Goal: Use online tool/utility: Utilize a website feature to perform a specific function

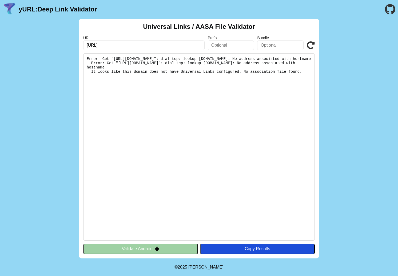
type input "https://ipm.cdc.gov.kh"
click at [309, 46] on icon at bounding box center [311, 45] width 8 height 8
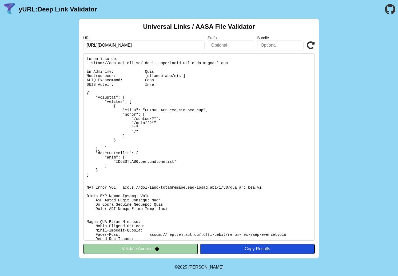
scroll to position [43, 0]
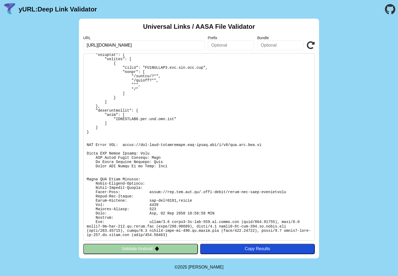
click at [150, 186] on pre at bounding box center [198, 146] width 231 height 187
drag, startPoint x: 152, startPoint y: 157, endPoint x: 165, endPoint y: 168, distance: 17.0
click at [165, 168] on pre at bounding box center [198, 146] width 231 height 187
drag, startPoint x: 168, startPoint y: 165, endPoint x: 171, endPoint y: 167, distance: 3.6
click at [168, 165] on pre at bounding box center [198, 146] width 231 height 187
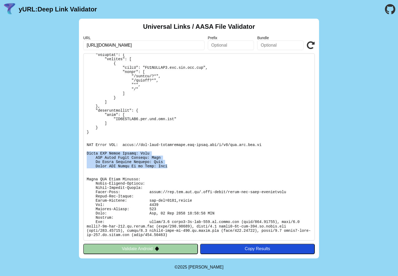
drag, startPoint x: 170, startPoint y: 167, endPoint x: 82, endPoint y: 152, distance: 89.7
click at [82, 152] on div "Universal Links / AASA File Validator URL https://ipm.cdc.gov.kh Prefix Bundle …" at bounding box center [199, 139] width 240 height 240
click at [152, 150] on pre at bounding box center [198, 146] width 231 height 187
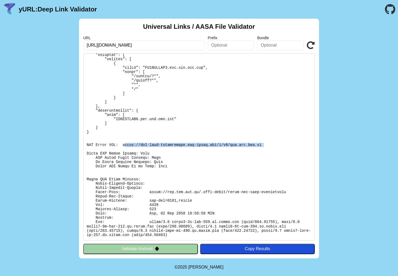
drag, startPoint x: 125, startPoint y: 146, endPoint x: 262, endPoint y: 149, distance: 137.6
click at [262, 149] on pre at bounding box center [198, 146] width 231 height 187
drag, startPoint x: 190, startPoint y: 197, endPoint x: 141, endPoint y: 177, distance: 52.3
click at [190, 196] on pre at bounding box center [198, 146] width 231 height 187
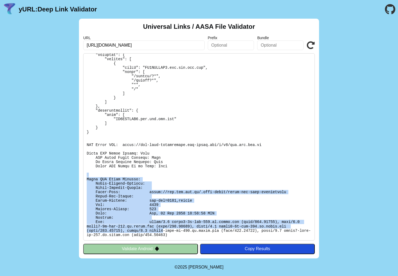
drag, startPoint x: 156, startPoint y: 224, endPoint x: 164, endPoint y: 230, distance: 10.6
click at [164, 232] on pre at bounding box center [198, 146] width 231 height 187
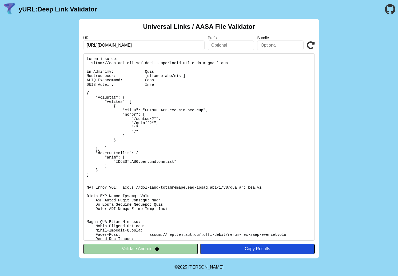
click at [171, 162] on pre at bounding box center [198, 146] width 231 height 187
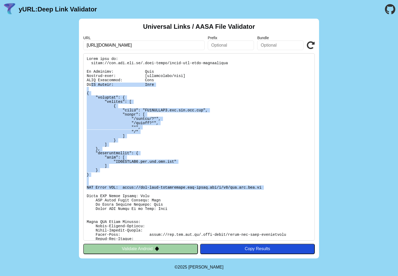
drag, startPoint x: 127, startPoint y: 164, endPoint x: 98, endPoint y: 75, distance: 93.2
click at [95, 77] on pre at bounding box center [198, 146] width 231 height 187
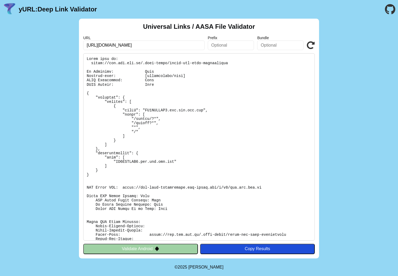
drag, startPoint x: 150, startPoint y: 89, endPoint x: 133, endPoint y: 31, distance: 60.0
click at [151, 85] on pre at bounding box center [198, 146] width 231 height 187
click at [100, 45] on input "https://ipm.cdc.gov.kh" at bounding box center [143, 46] width 121 height 10
type input "[URL][DOMAIN_NAME]"
click at [309, 45] on icon at bounding box center [311, 45] width 8 height 8
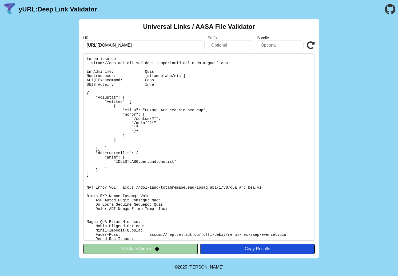
scroll to position [43, 0]
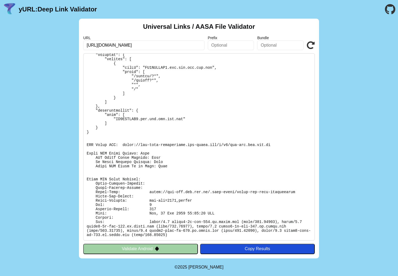
drag, startPoint x: 160, startPoint y: 163, endPoint x: 167, endPoint y: 166, distance: 7.3
click at [160, 164] on pre at bounding box center [198, 146] width 231 height 187
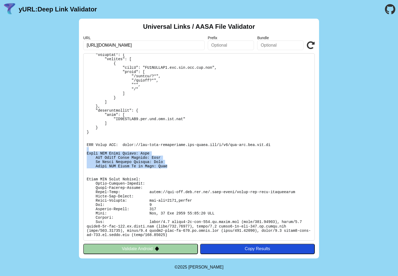
drag, startPoint x: 167, startPoint y: 166, endPoint x: 108, endPoint y: 147, distance: 61.1
click at [108, 147] on pre at bounding box center [198, 146] width 231 height 187
click at [147, 246] on button "Validate Android" at bounding box center [140, 249] width 115 height 10
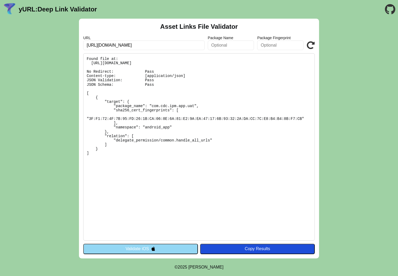
click at [187, 160] on pre "Found file at: https://uat-ipm.cdc.gov.kh/.well-known/assetlinks.json No Redire…" at bounding box center [198, 146] width 231 height 187
drag, startPoint x: 156, startPoint y: 142, endPoint x: 115, endPoint y: 71, distance: 81.7
click at [104, 71] on pre "Found file at: https://uat-ipm.cdc.gov.kh/.well-known/assetlinks.json No Redire…" at bounding box center [198, 146] width 231 height 187
drag, startPoint x: 151, startPoint y: 68, endPoint x: 131, endPoint y: 64, distance: 21.1
click at [151, 67] on pre "Found file at: https://uat-ipm.cdc.gov.kh/.well-known/assetlinks.json No Redire…" at bounding box center [198, 146] width 231 height 187
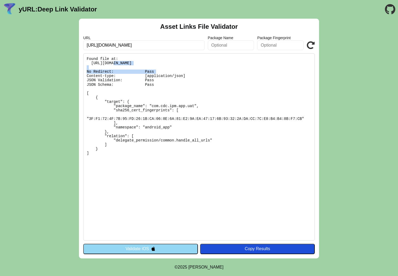
drag, startPoint x: 116, startPoint y: 62, endPoint x: 190, endPoint y: 62, distance: 73.6
click at [190, 62] on pre "Found file at: https://uat-ipm.cdc.gov.kh/.well-known/assetlinks.json No Redire…" at bounding box center [198, 146] width 231 height 187
click at [190, 62] on pre "Found file at: [URL][DOMAIN_NAME] No Redirect: Pass Content-type: [application/…" at bounding box center [198, 146] width 231 height 187
drag, startPoint x: 126, startPoint y: 43, endPoint x: 105, endPoint y: 43, distance: 20.8
click at [126, 43] on input "[URL][DOMAIN_NAME]" at bounding box center [143, 46] width 121 height 10
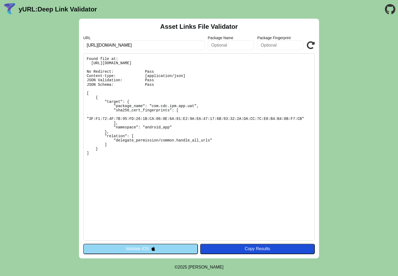
click at [102, 45] on input "[URL][DOMAIN_NAME]" at bounding box center [143, 46] width 121 height 10
click at [103, 45] on input "[URL][DOMAIN_NAME]" at bounding box center [143, 46] width 121 height 10
click at [103, 44] on input "[URL][DOMAIN_NAME]" at bounding box center [143, 46] width 121 height 10
type input "https://ipm.cdc.gov.kh"
click at [313, 45] on icon at bounding box center [311, 45] width 8 height 8
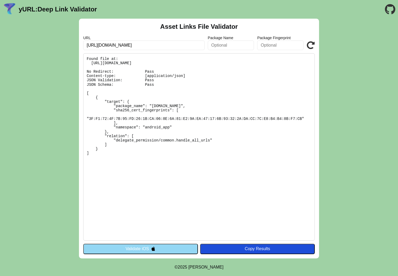
click at [99, 45] on input "[URL][DOMAIN_NAME]" at bounding box center [143, 46] width 121 height 10
click at [312, 46] on icon at bounding box center [311, 45] width 8 height 8
drag, startPoint x: 107, startPoint y: 46, endPoint x: 102, endPoint y: 45, distance: 5.4
click at [102, 45] on input "[URL][DOMAIN_NAME]" at bounding box center [143, 46] width 121 height 10
type input "[URL][DOMAIN_NAME]"
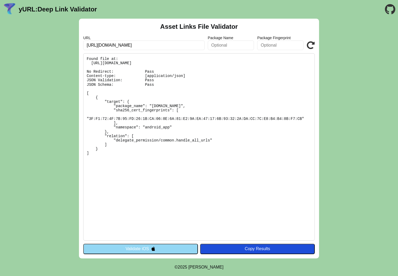
click at [312, 44] on icon at bounding box center [311, 45] width 8 height 8
click at [191, 107] on pre "Found file at: [URL][DOMAIN_NAME] No Redirect: Pass Content-type: [application/…" at bounding box center [198, 146] width 231 height 187
click at [300, 119] on pre "Found file at: [URL][DOMAIN_NAME] No Redirect: Pass Content-type: [application/…" at bounding box center [198, 146] width 231 height 187
click at [298, 115] on pre "Found file at: [URL][DOMAIN_NAME] No Redirect: Pass Content-type: [application/…" at bounding box center [198, 146] width 231 height 187
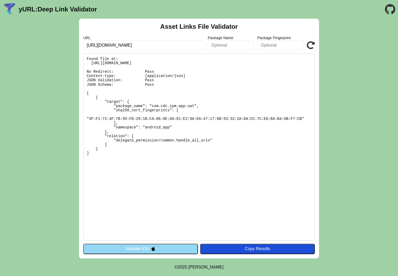
click at [298, 119] on pre "Found file at: [URL][DOMAIN_NAME] No Redirect: Pass Content-type: [application/…" at bounding box center [198, 146] width 231 height 187
click at [120, 49] on input "[URL][DOMAIN_NAME]" at bounding box center [143, 46] width 121 height 10
click at [87, 117] on pre "Found file at: [URL][DOMAIN_NAME] No Redirect: Pass Content-type: [application/…" at bounding box center [198, 146] width 231 height 187
click at [92, 118] on pre "Found file at: [URL][DOMAIN_NAME] No Redirect: Pass Content-type: [application/…" at bounding box center [198, 146] width 231 height 187
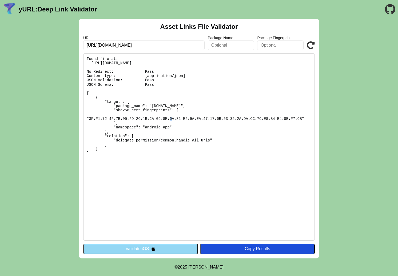
click at [92, 118] on pre "Found file at: [URL][DOMAIN_NAME] No Redirect: Pass Content-type: [application/…" at bounding box center [198, 146] width 231 height 187
click at [299, 120] on pre "Found file at: https://ipm.cdc.gov.kh/.well-known/assetlinks.json No Redirect: …" at bounding box center [198, 146] width 231 height 187
click at [300, 118] on pre "Found file at: https://ipm.cdc.gov.kh/.well-known/assetlinks.json No Redirect: …" at bounding box center [198, 146] width 231 height 187
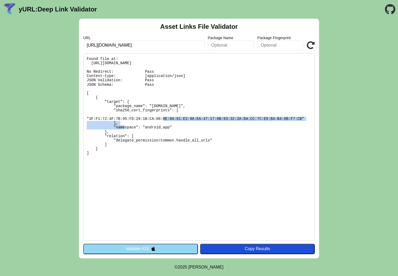
drag, startPoint x: 300, startPoint y: 118, endPoint x: 87, endPoint y: 121, distance: 212.5
click at [87, 121] on pre "Found file at: https://ipm.cdc.gov.kh/.well-known/assetlinks.json No Redirect: …" at bounding box center [198, 146] width 231 height 187
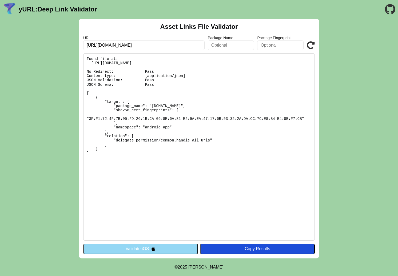
click at [120, 110] on pre "Found file at: https://ipm.cdc.gov.kh/.well-known/assetlinks.json No Redirect: …" at bounding box center [198, 146] width 231 height 187
drag, startPoint x: 159, startPoint y: 117, endPoint x: 158, endPoint y: 121, distance: 4.1
click at [158, 121] on pre "Found file at: https://ipm.cdc.gov.kh/.well-known/assetlinks.json No Redirect: …" at bounding box center [198, 146] width 231 height 187
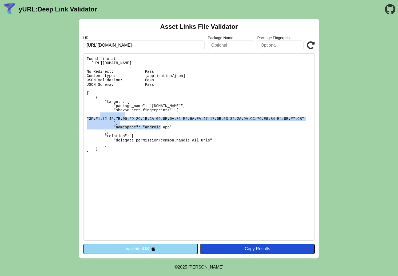
drag, startPoint x: 118, startPoint y: 109, endPoint x: 137, endPoint y: 123, distance: 23.8
click at [137, 123] on pre "Found file at: https://ipm.cdc.gov.kh/.well-known/assetlinks.json No Redirect: …" at bounding box center [198, 146] width 231 height 187
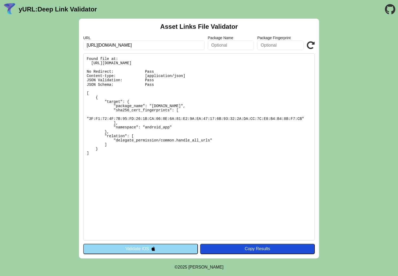
click at [147, 117] on pre "Found file at: https://ipm.cdc.gov.kh/.well-known/assetlinks.json No Redirect: …" at bounding box center [198, 146] width 231 height 187
click at [149, 112] on pre "Found file at: https://ipm.cdc.gov.kh/.well-known/assetlinks.json No Redirect: …" at bounding box center [198, 146] width 231 height 187
drag, startPoint x: 164, startPoint y: 108, endPoint x: 183, endPoint y: 120, distance: 22.9
click at [192, 108] on pre "Found file at: https://ipm.cdc.gov.kh/.well-known/assetlinks.json No Redirect: …" at bounding box center [198, 146] width 231 height 187
click at [182, 122] on pre "Found file at: https://ipm.cdc.gov.kh/.well-known/assetlinks.json No Redirect: …" at bounding box center [198, 146] width 231 height 187
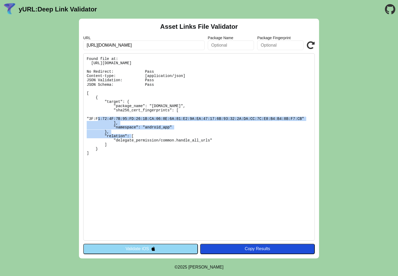
drag, startPoint x: 152, startPoint y: 111, endPoint x: 168, endPoint y: 130, distance: 24.9
click at [168, 130] on pre "Found file at: https://ipm.cdc.gov.kh/.well-known/assetlinks.json No Redirect: …" at bounding box center [198, 146] width 231 height 187
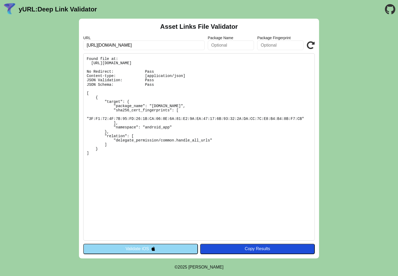
click at [179, 130] on pre "Found file at: https://ipm.cdc.gov.kh/.well-known/assetlinks.json No Redirect: …" at bounding box center [198, 146] width 231 height 187
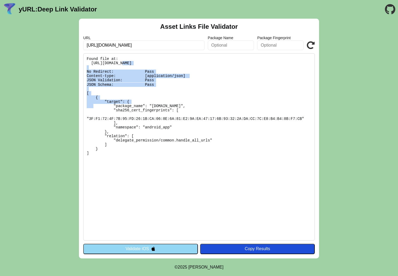
drag, startPoint x: 125, startPoint y: 70, endPoint x: 150, endPoint y: 109, distance: 46.5
click at [149, 108] on pre "Found file at: https://ipm.cdc.gov.kh/.well-known/assetlinks.json No Redirect: …" at bounding box center [198, 146] width 231 height 187
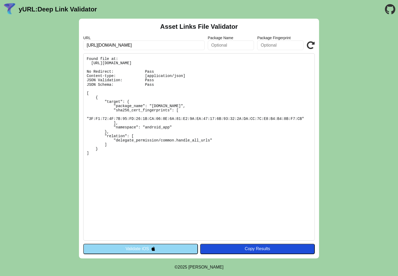
click at [156, 79] on pre "Found file at: https://ipm.cdc.gov.kh/.well-known/assetlinks.json No Redirect: …" at bounding box center [198, 146] width 231 height 187
click at [136, 49] on input "https://ipm.cdc.gov.kh" at bounding box center [143, 46] width 121 height 10
click at [167, 122] on pre "Found file at: https://ipm.cdc.gov.kh/.well-known/assetlinks.json No Redirect: …" at bounding box center [198, 146] width 231 height 187
